Goal: Transaction & Acquisition: Purchase product/service

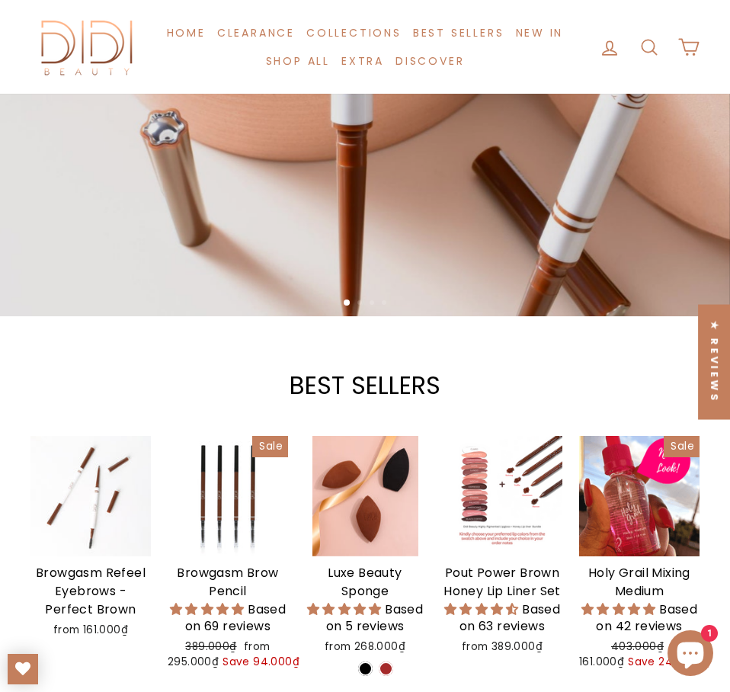
scroll to position [152, 0]
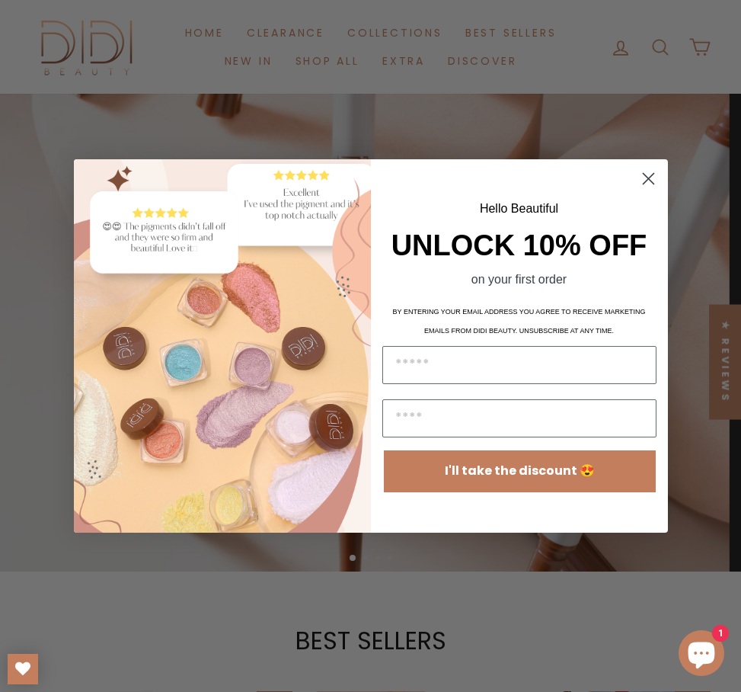
click at [358, 273] on img "POPUP Form" at bounding box center [222, 345] width 297 height 373
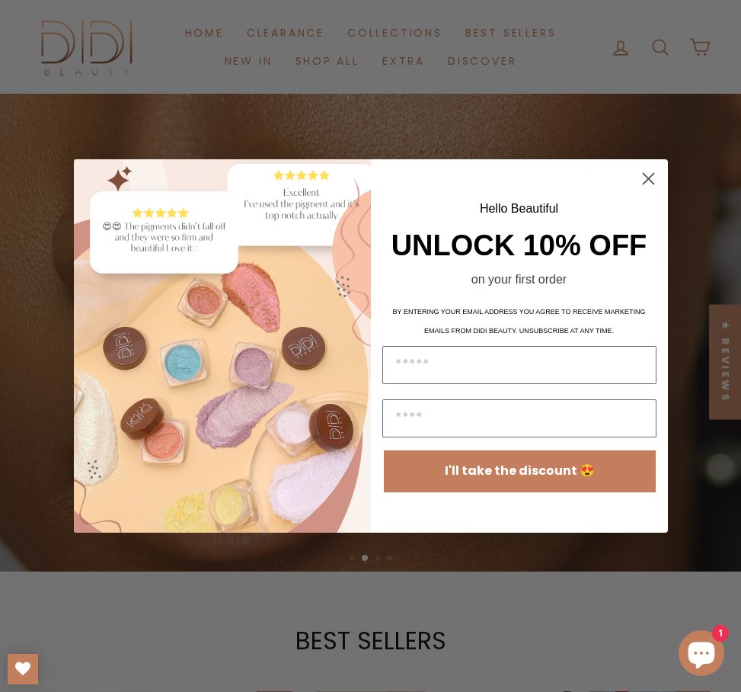
click at [651, 178] on circle "Close dialog" at bounding box center [647, 178] width 25 height 25
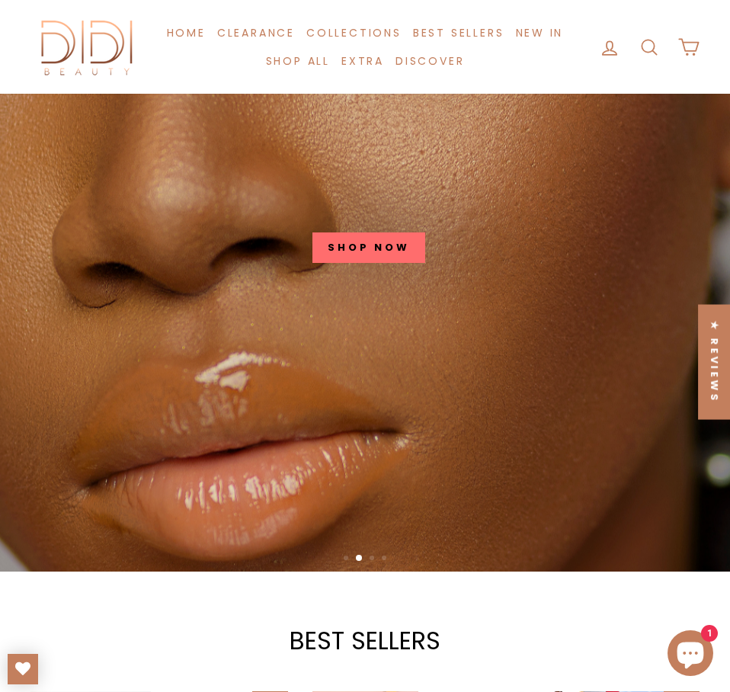
click at [390, 248] on link at bounding box center [370, 226] width 741 height 692
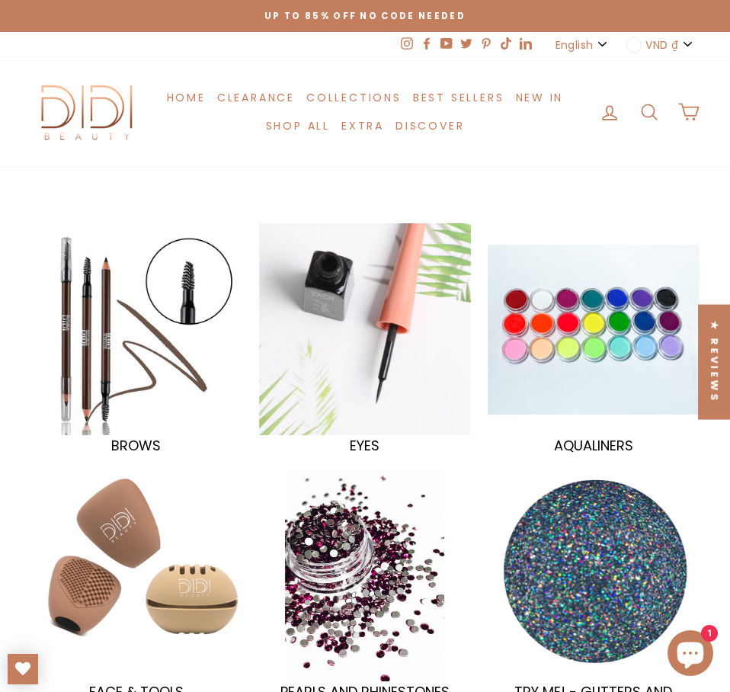
click at [184, 365] on div at bounding box center [136, 329] width 218 height 218
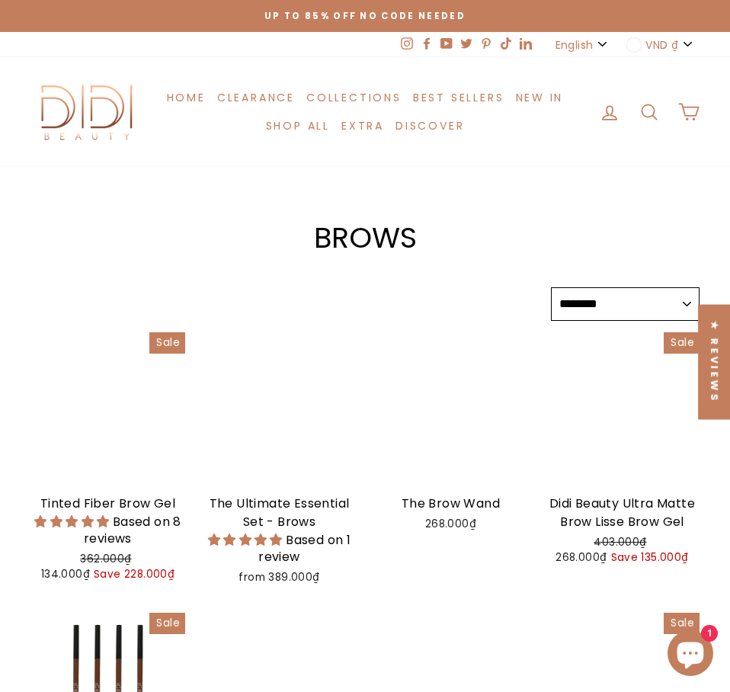
select select "******"
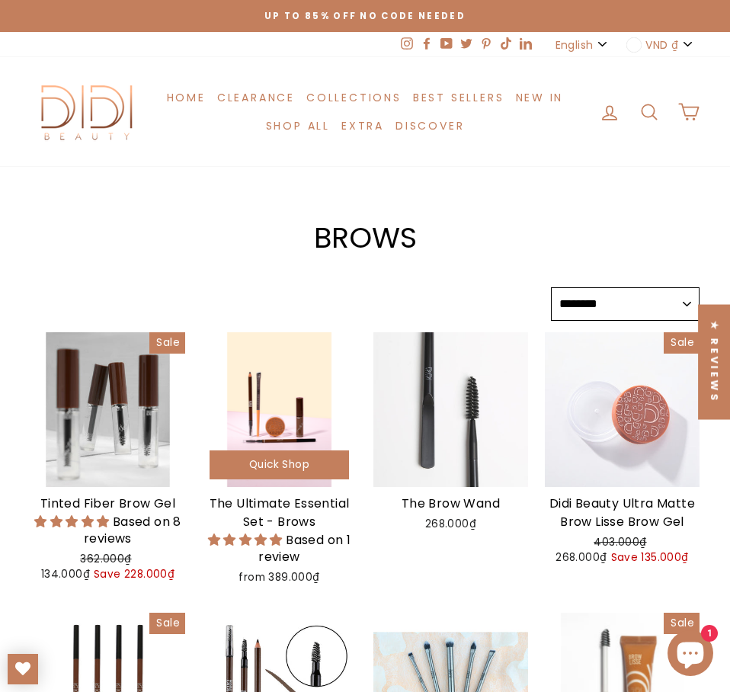
scroll to position [457, 0]
